Goal: Check status: Check status

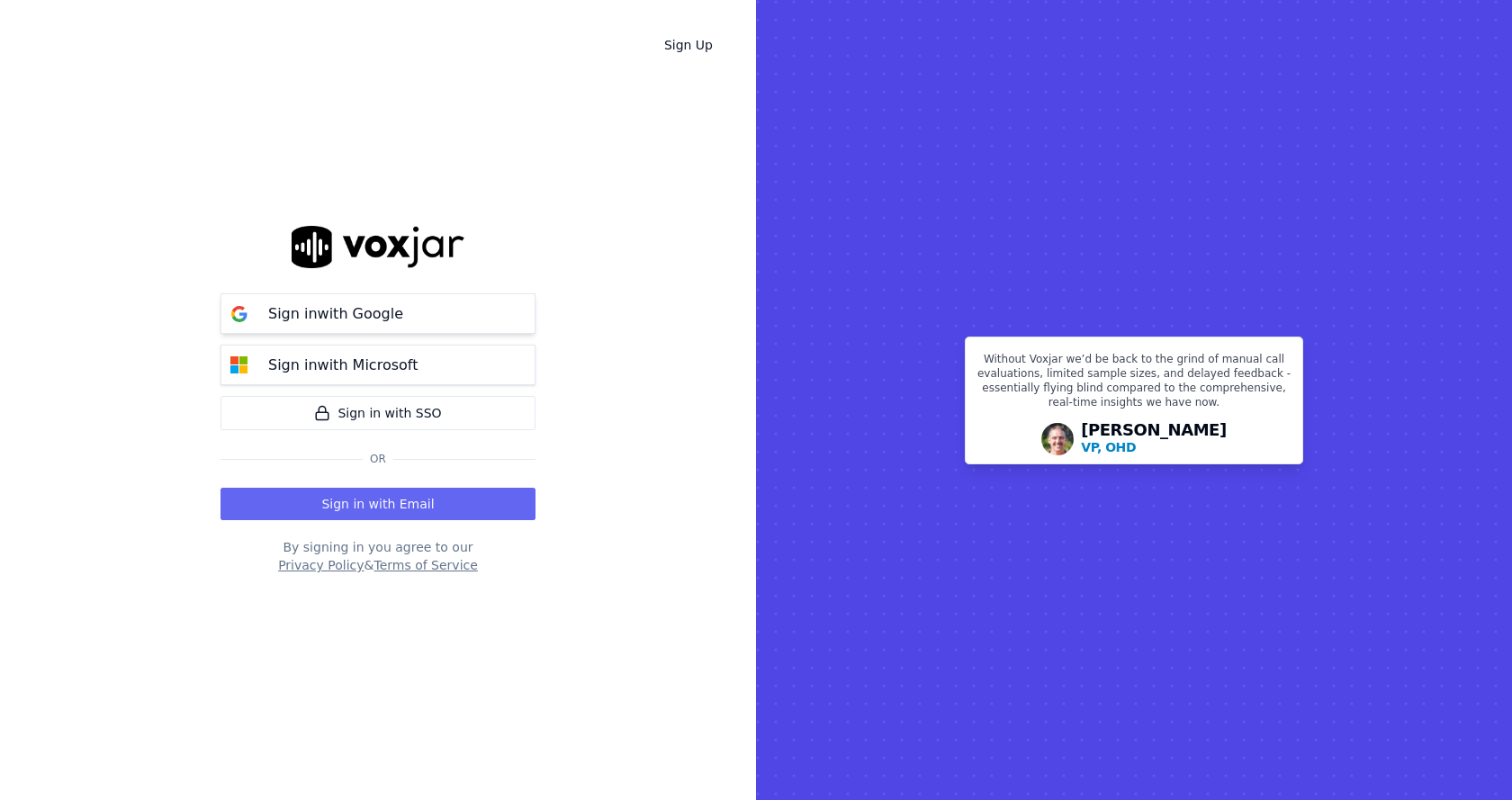
click at [420, 309] on button "Sign in with Google" at bounding box center [377, 313] width 315 height 40
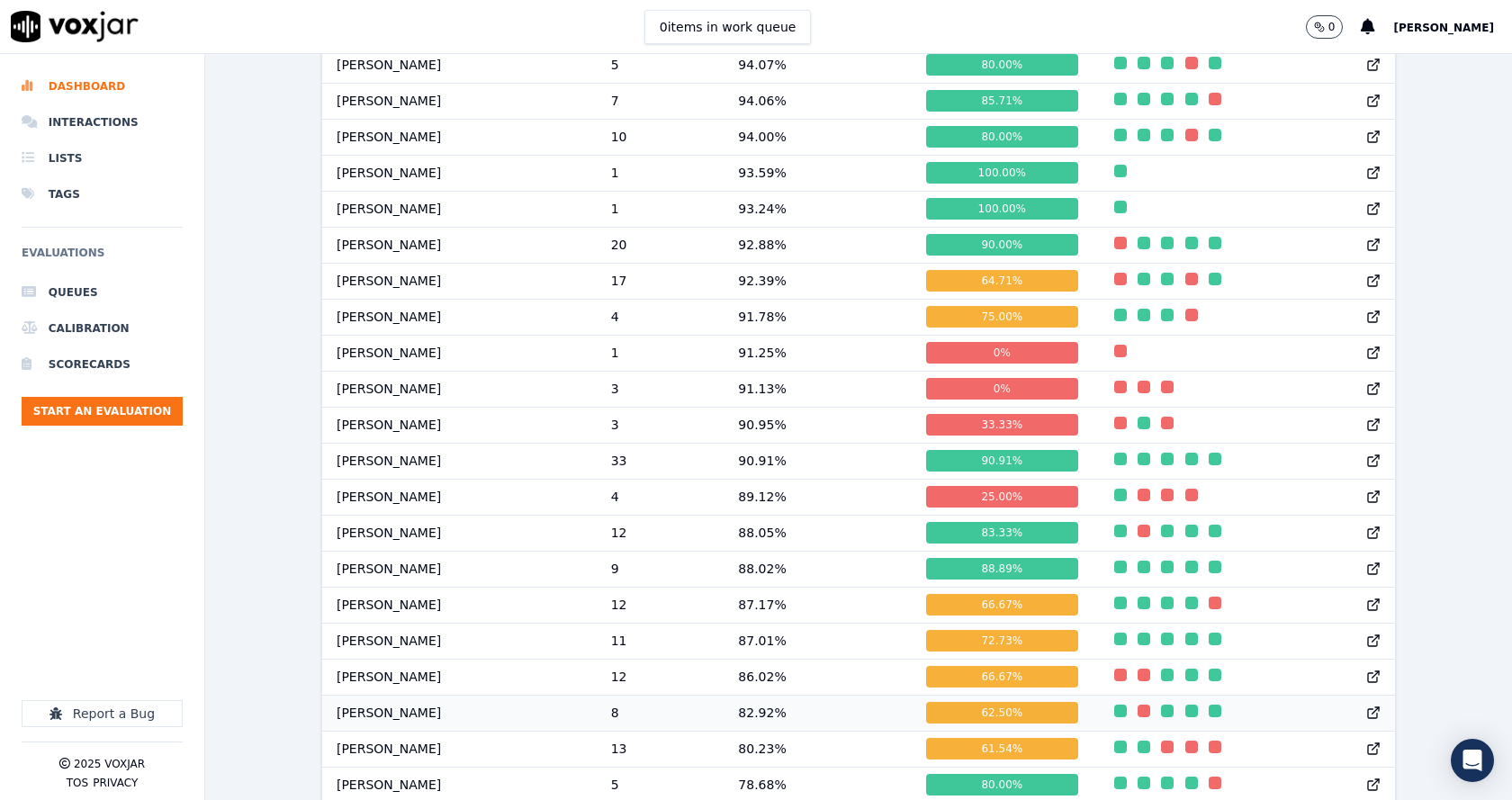
scroll to position [1451, 0]
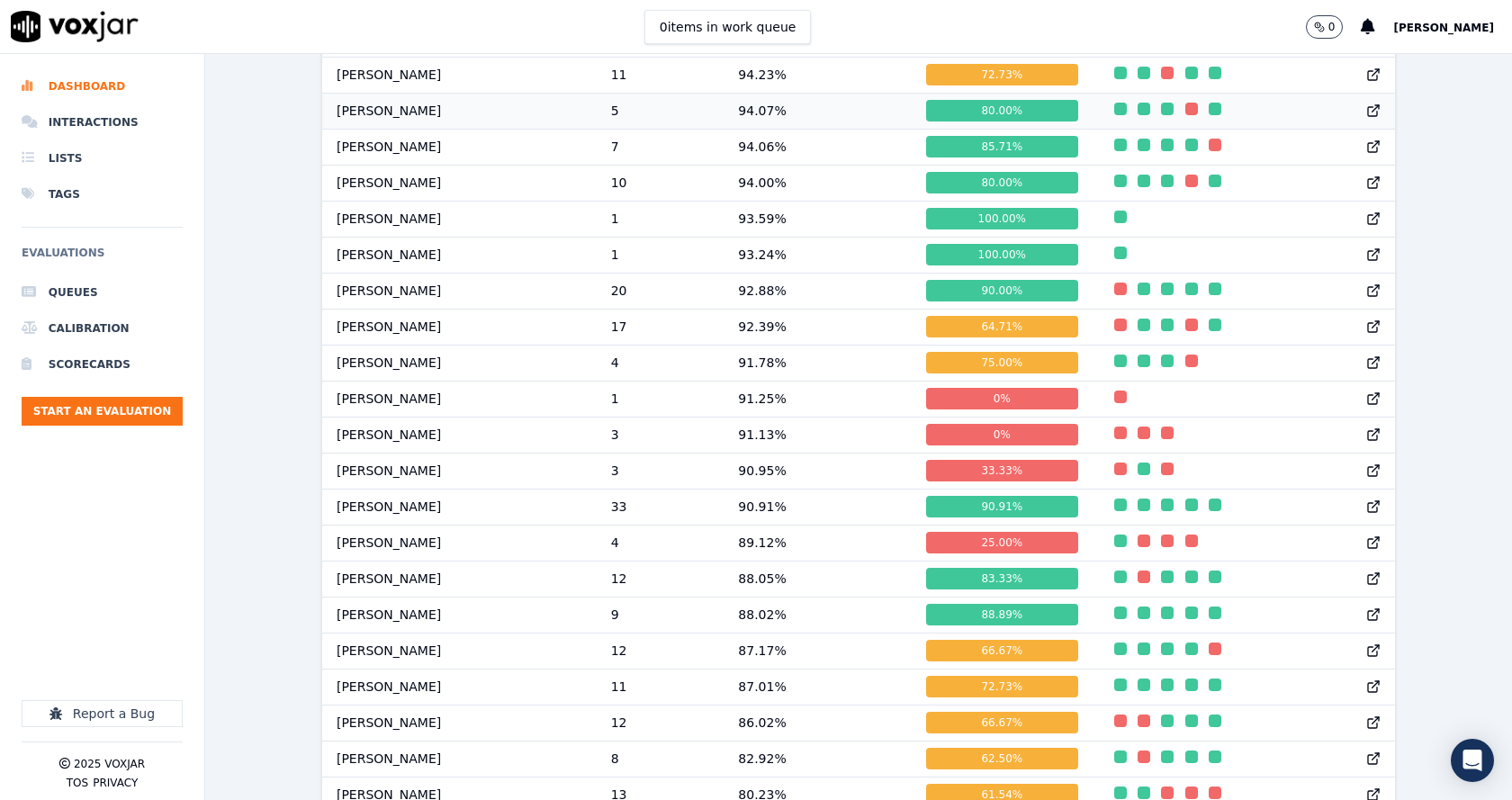
click at [762, 125] on td "94.07 %" at bounding box center [818, 110] width 188 height 36
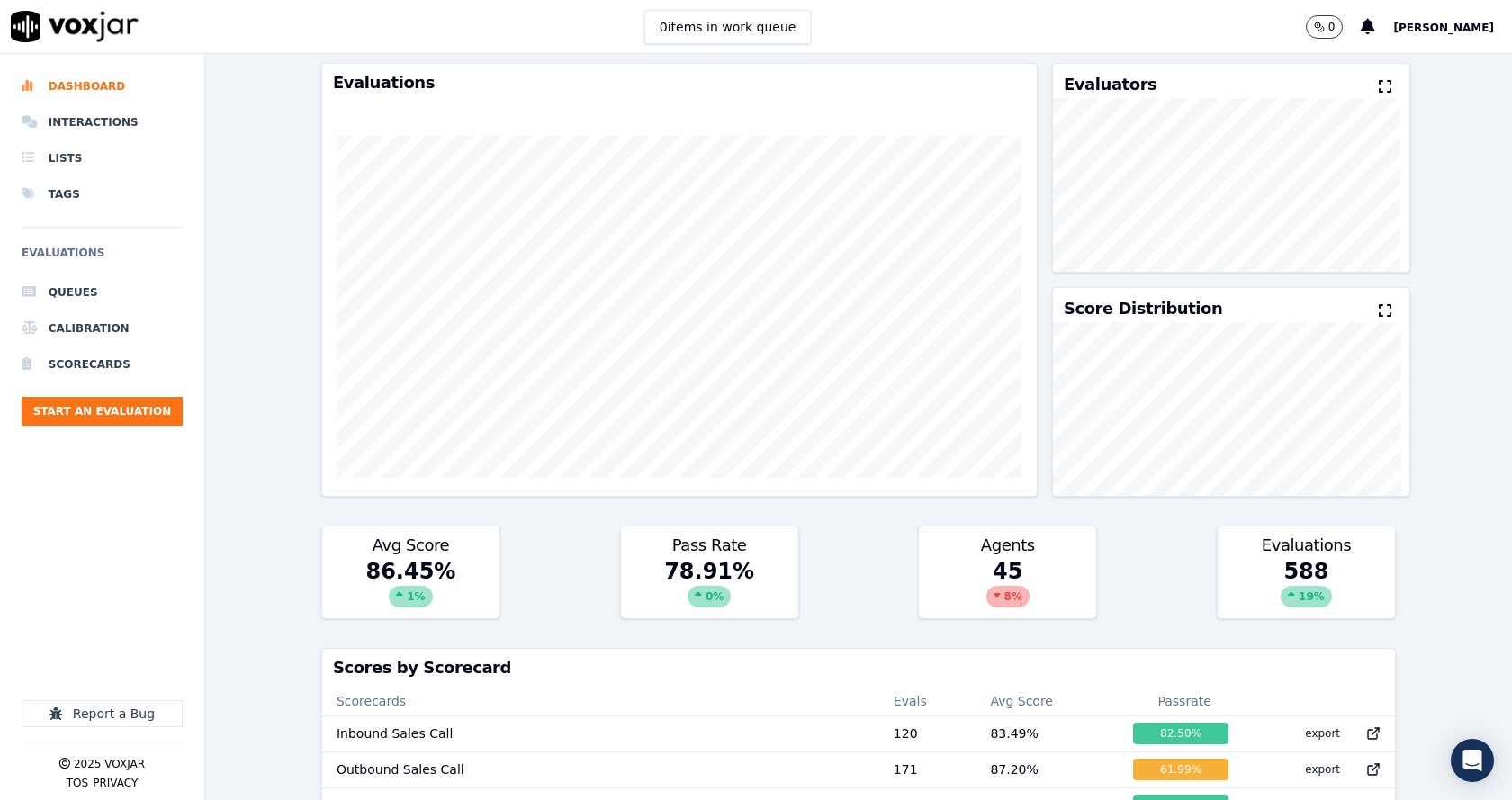
scroll to position [12, 0]
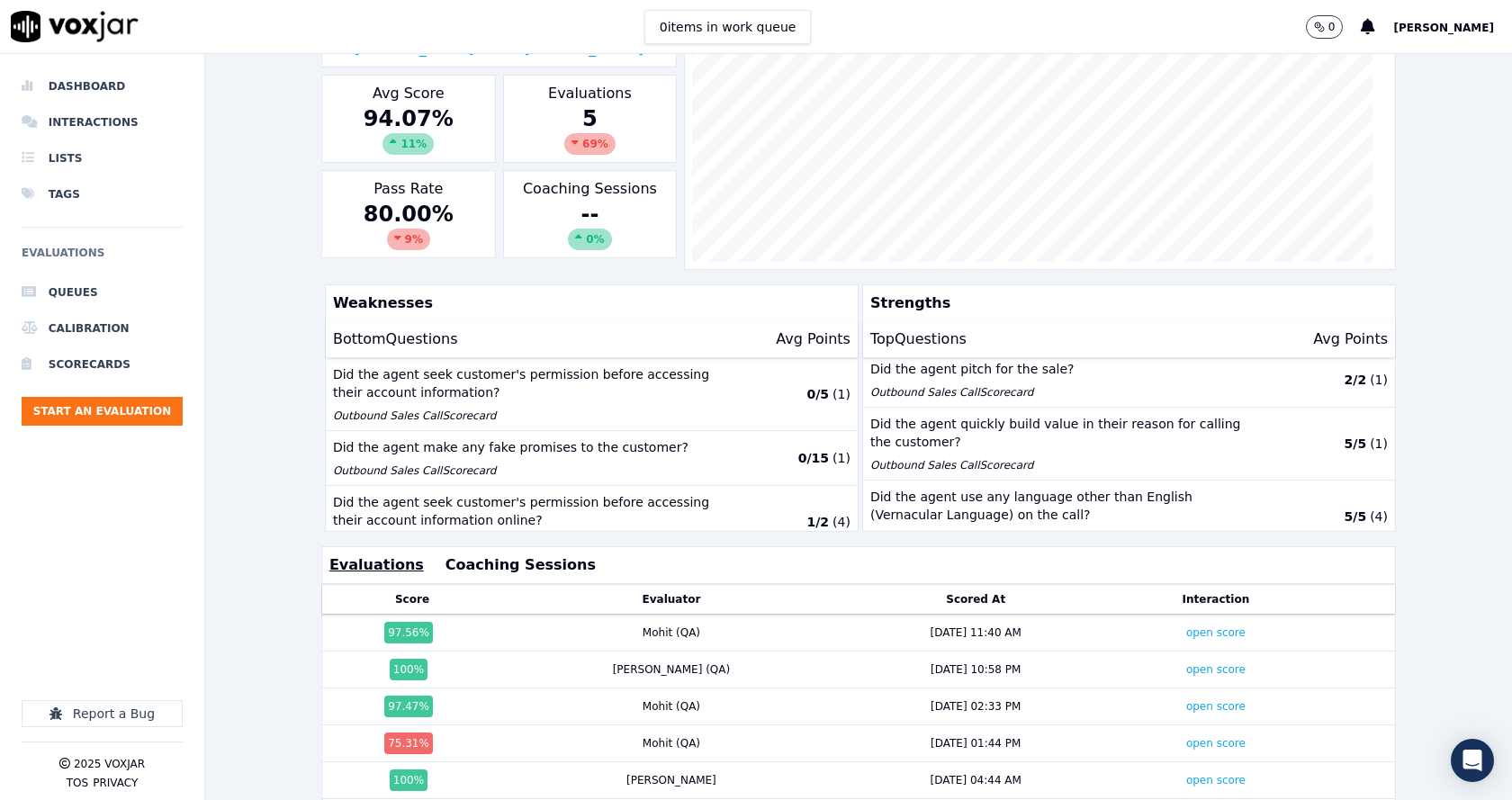
scroll to position [399, 0]
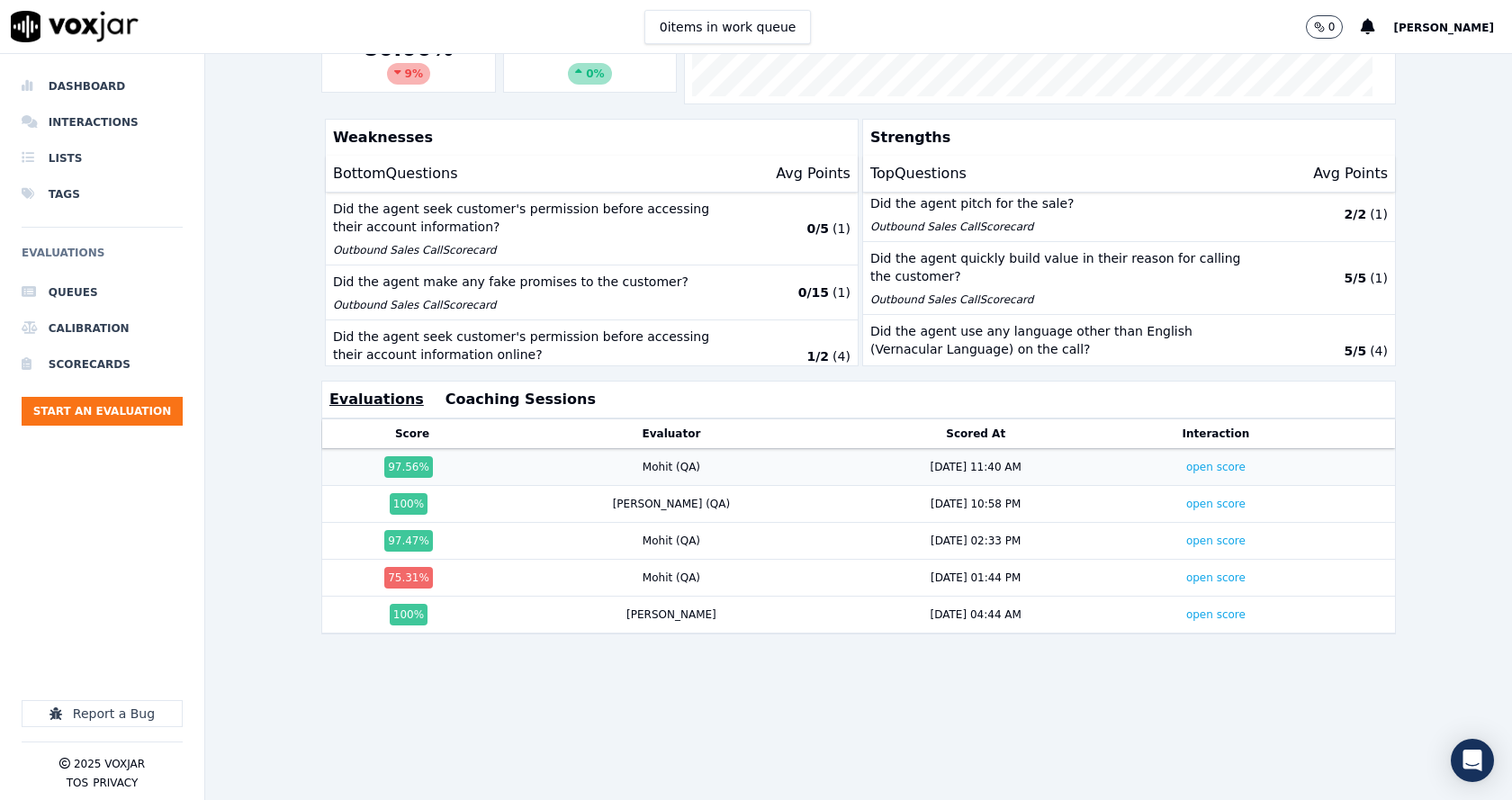
click at [1170, 451] on td "open score" at bounding box center [1216, 468] width 209 height 37
click at [1187, 460] on link "open score" at bounding box center [1216, 467] width 59 height 13
click at [1187, 498] on link "open score" at bounding box center [1216, 504] width 59 height 13
click at [1187, 534] on link "open score" at bounding box center [1216, 541] width 59 height 13
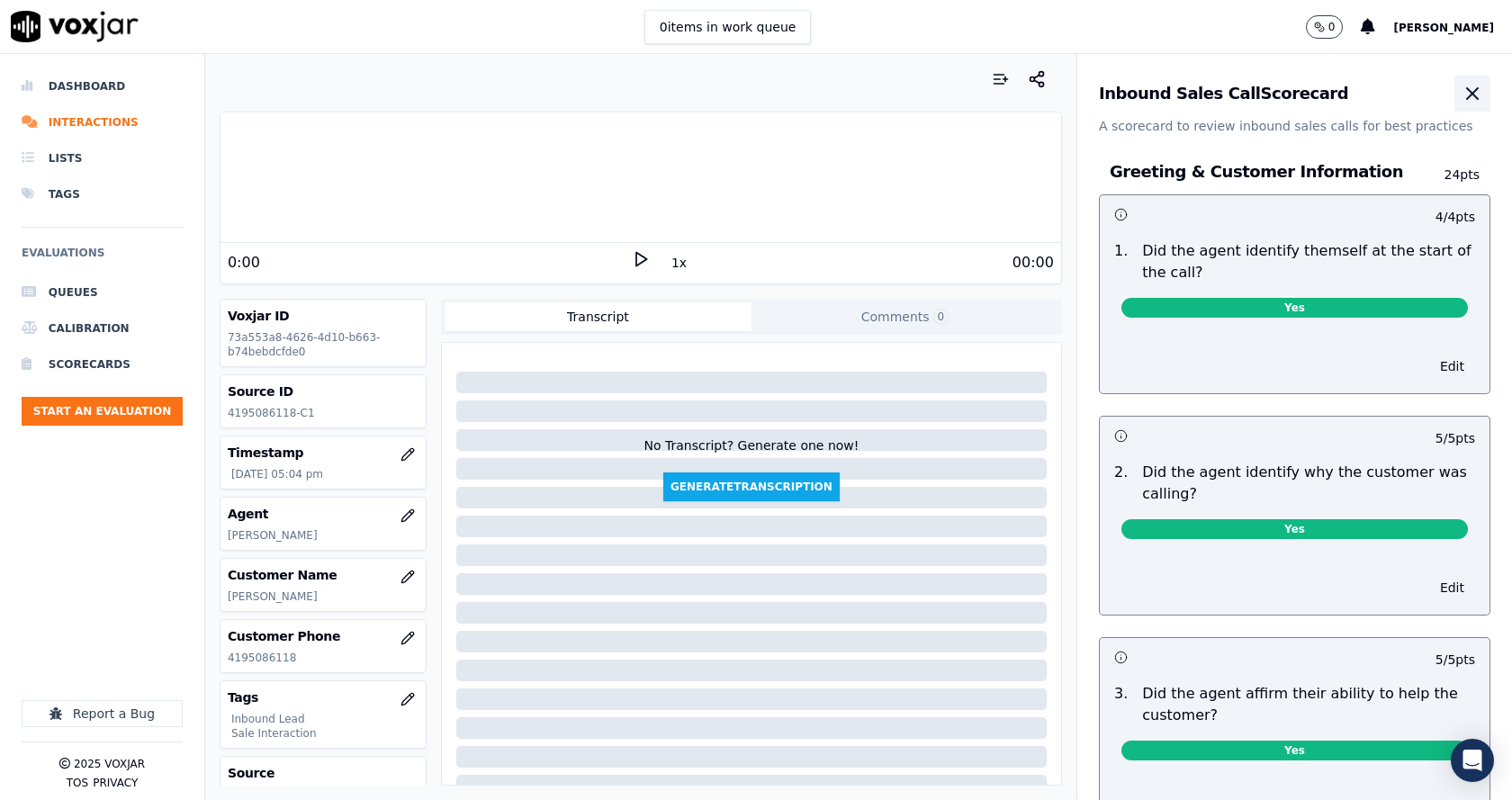
click at [1467, 98] on icon "button" at bounding box center [1473, 94] width 11 height 11
